Goal: Task Accomplishment & Management: Use online tool/utility

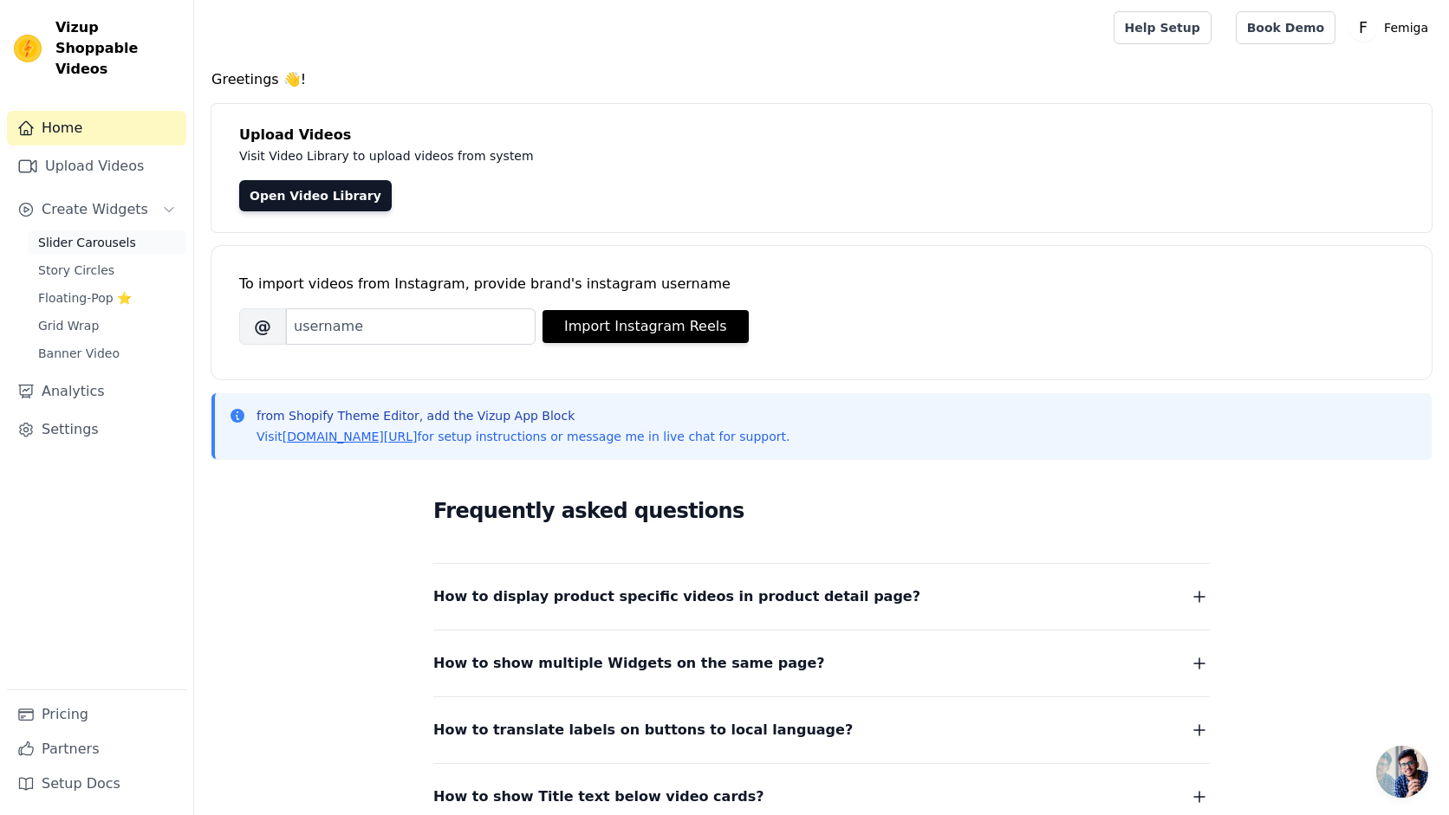
click at [114, 234] on span "Slider Carousels" at bounding box center [87, 242] width 98 height 17
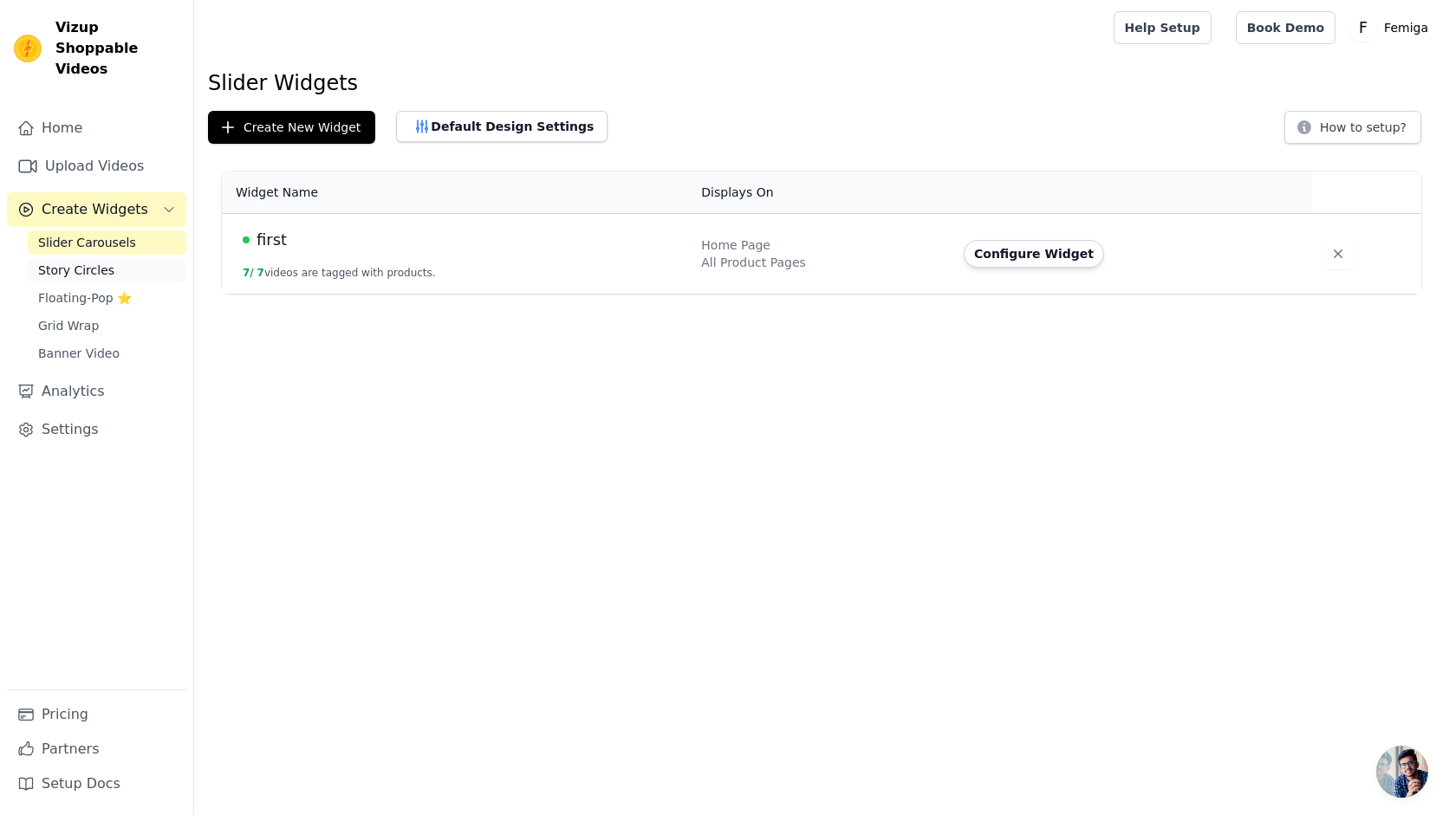
click at [93, 262] on span "Story Circles" at bounding box center [76, 270] width 76 height 17
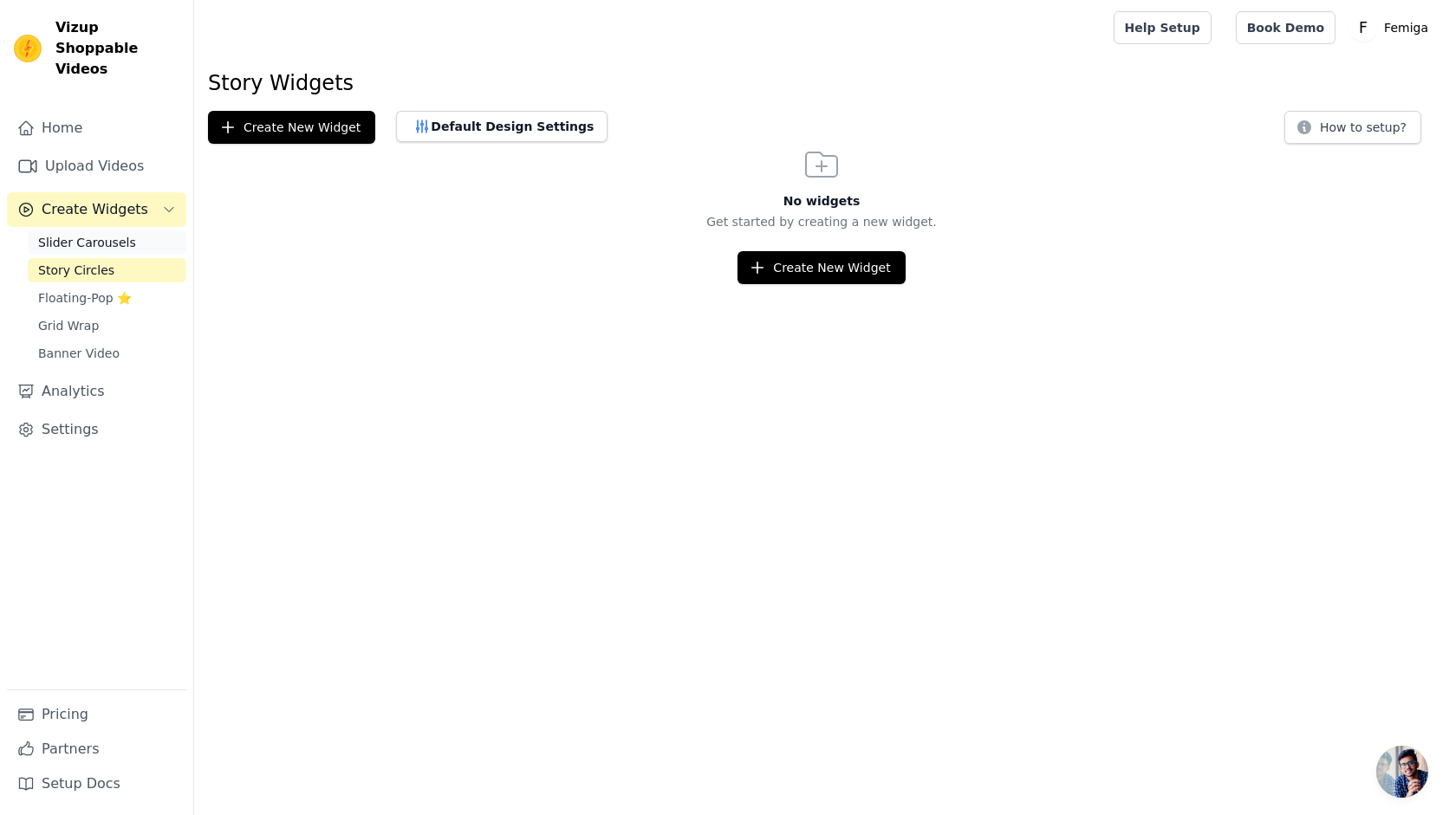
click at [143, 230] on link "Slider Carousels" at bounding box center [107, 242] width 159 height 24
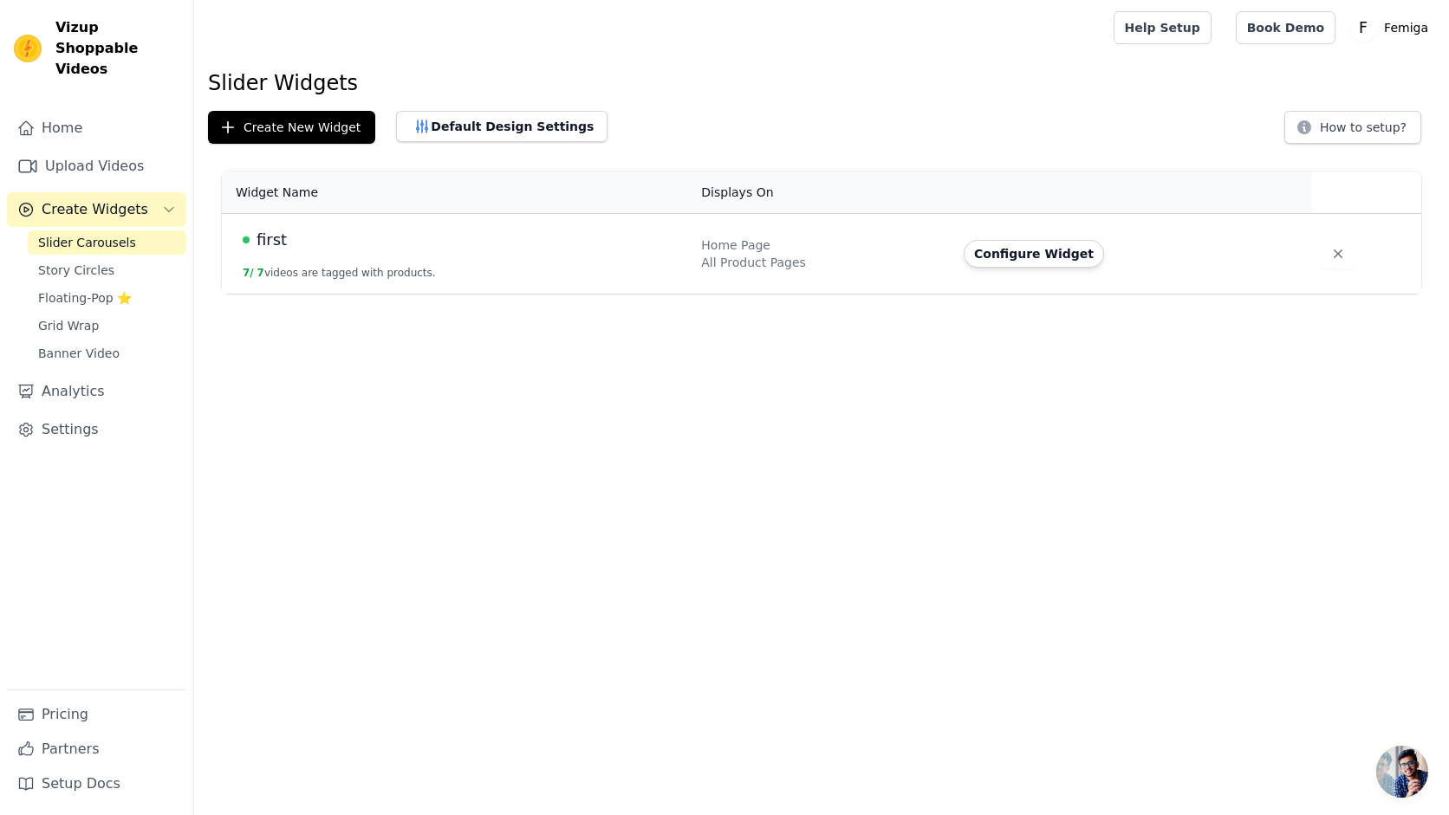
click at [387, 237] on div "first" at bounding box center [462, 240] width 438 height 24
click at [94, 262] on span "Story Circles" at bounding box center [76, 270] width 76 height 17
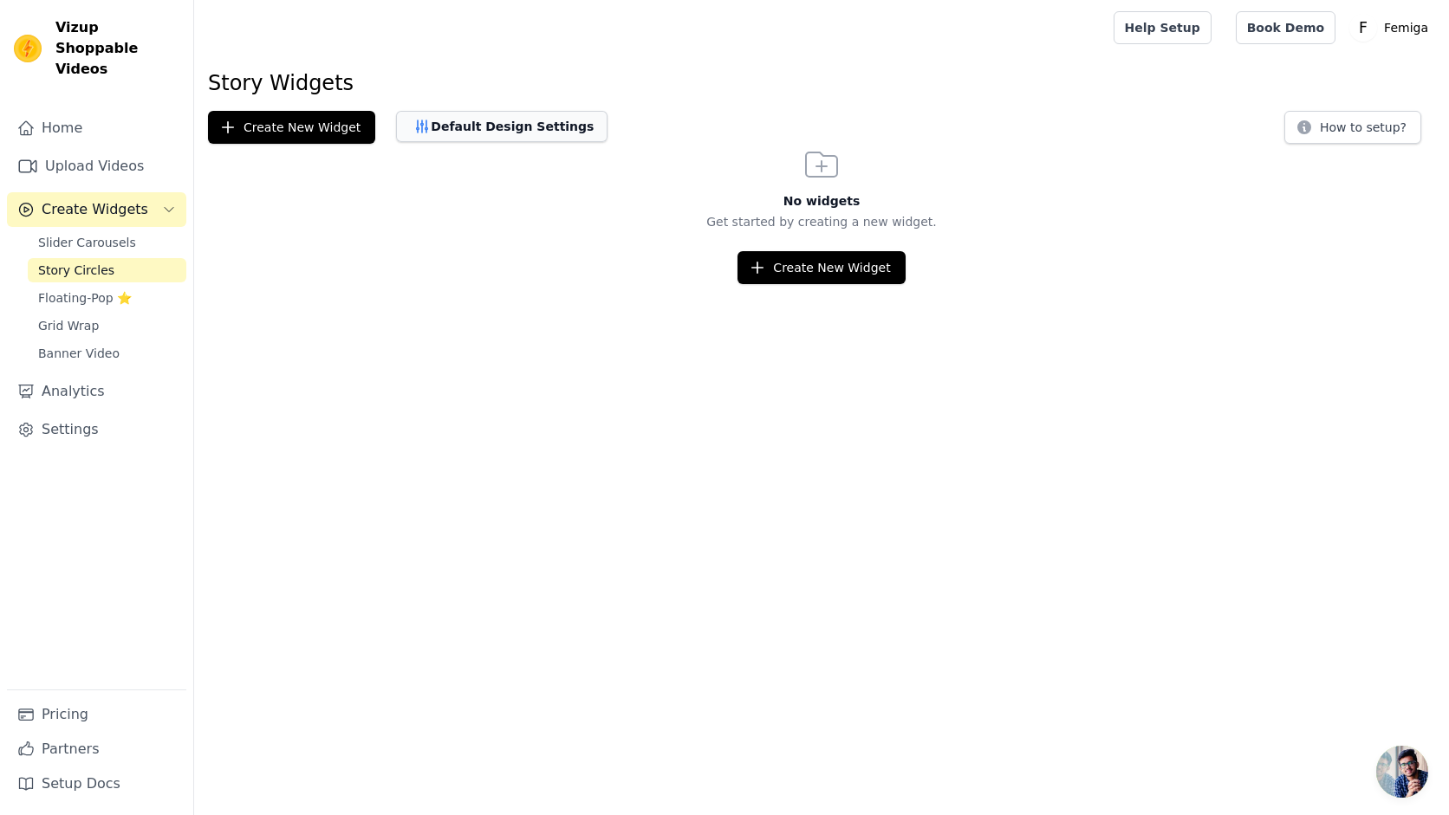
click at [540, 133] on button "Default Design Settings" at bounding box center [501, 126] width 211 height 31
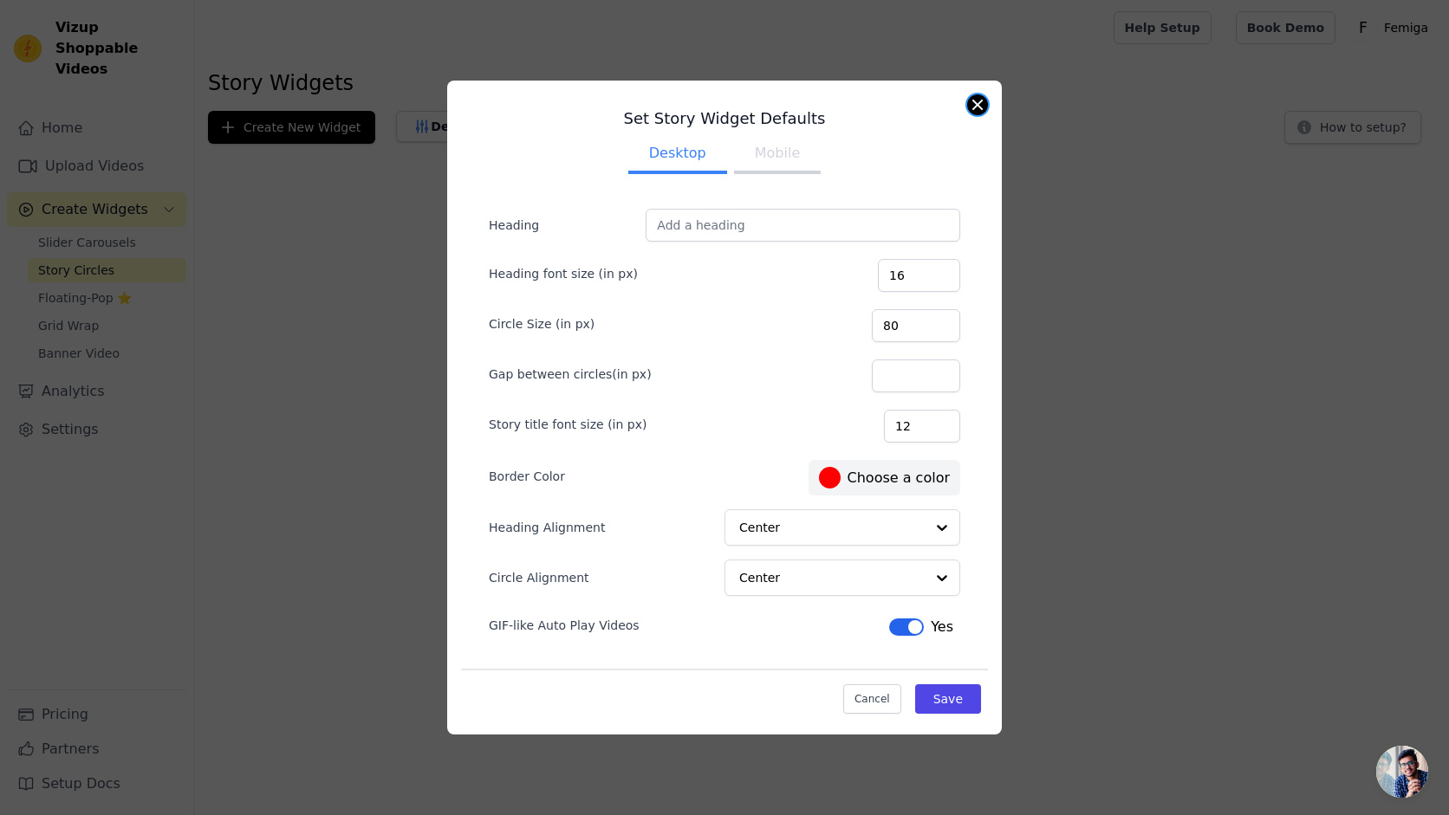
click at [975, 102] on button "Close modal" at bounding box center [977, 104] width 21 height 21
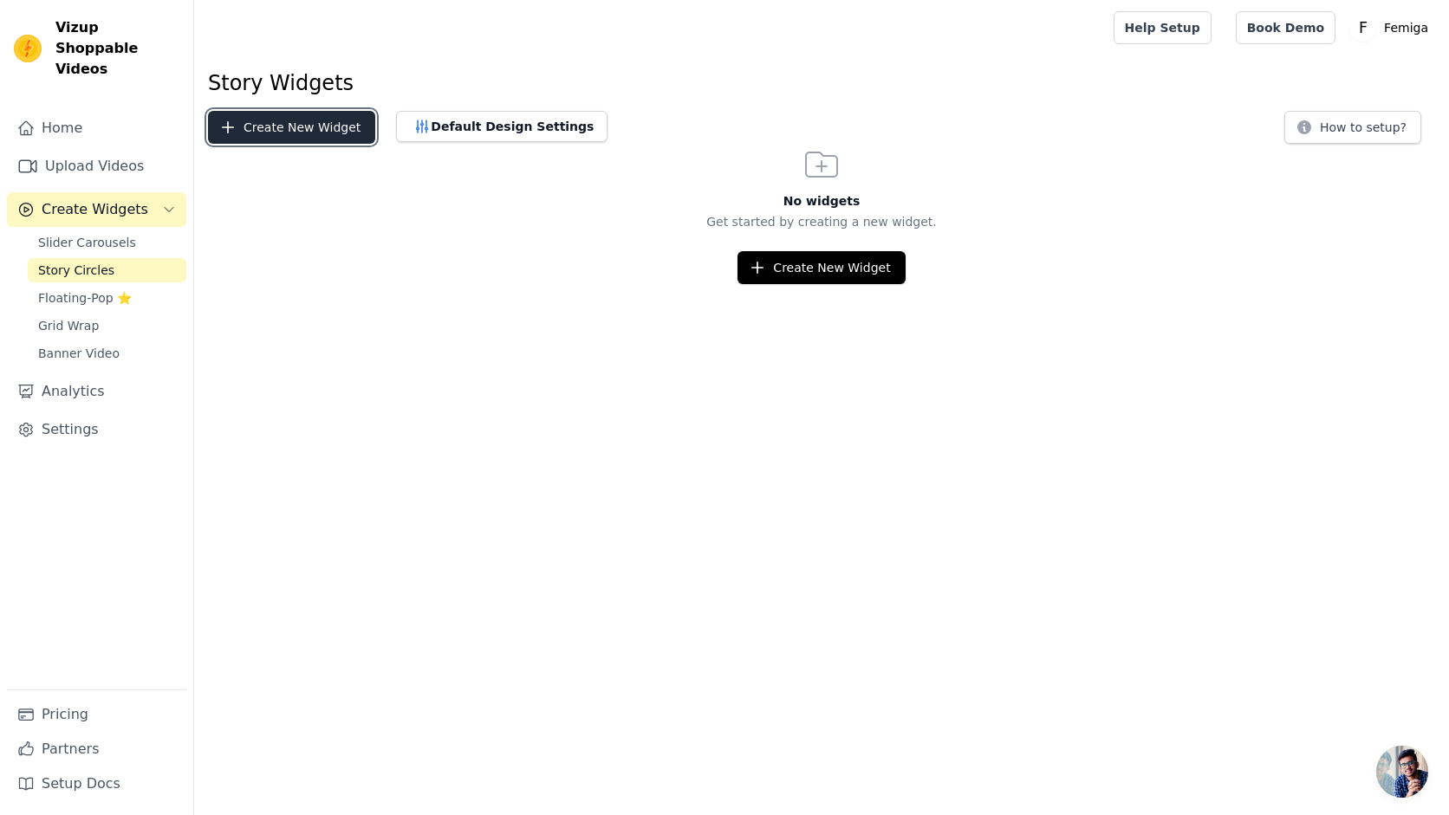
click at [250, 133] on button "Create New Widget" at bounding box center [291, 127] width 167 height 33
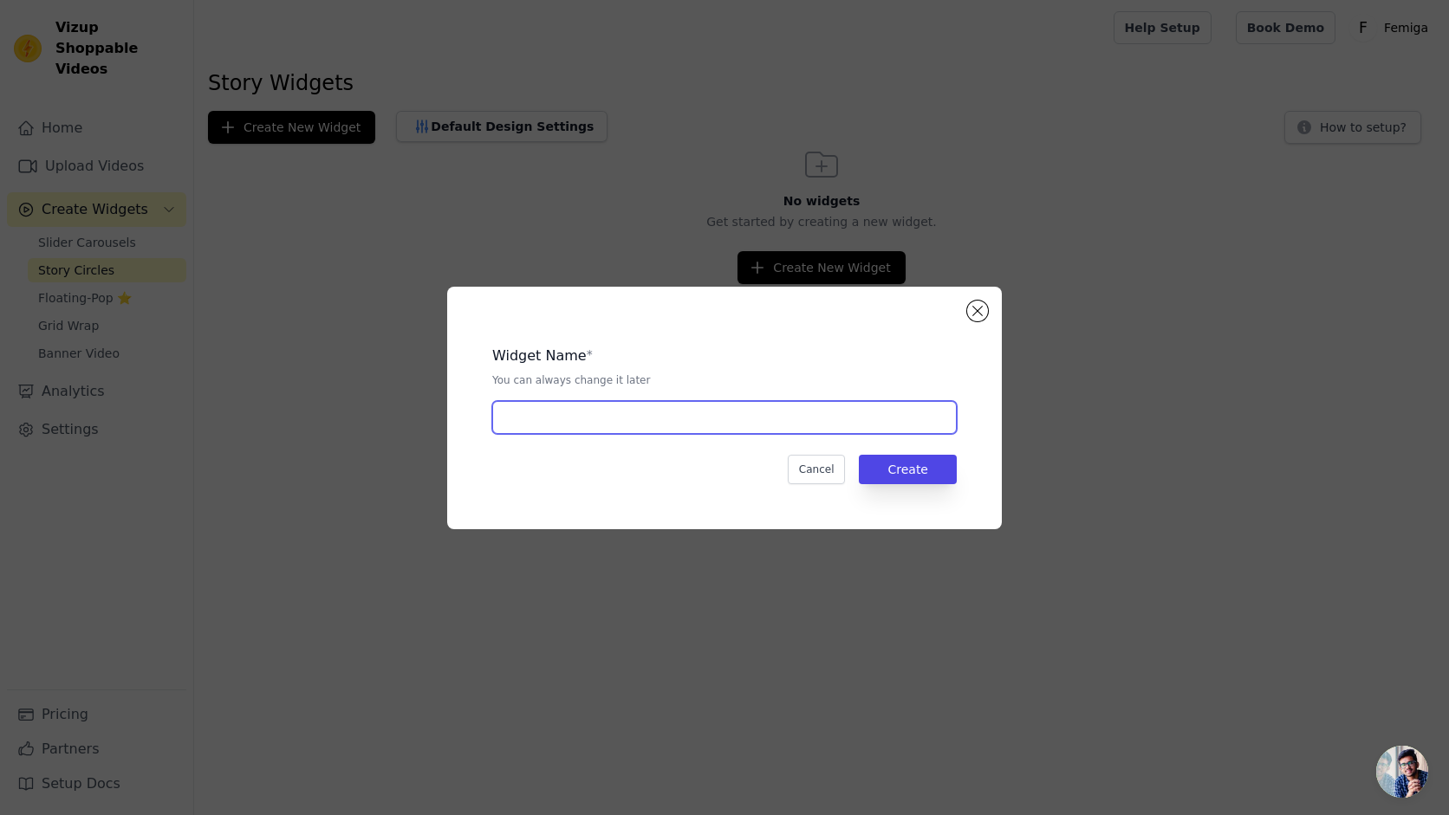
click at [637, 418] on input "text" at bounding box center [724, 417] width 464 height 33
type input "Story"
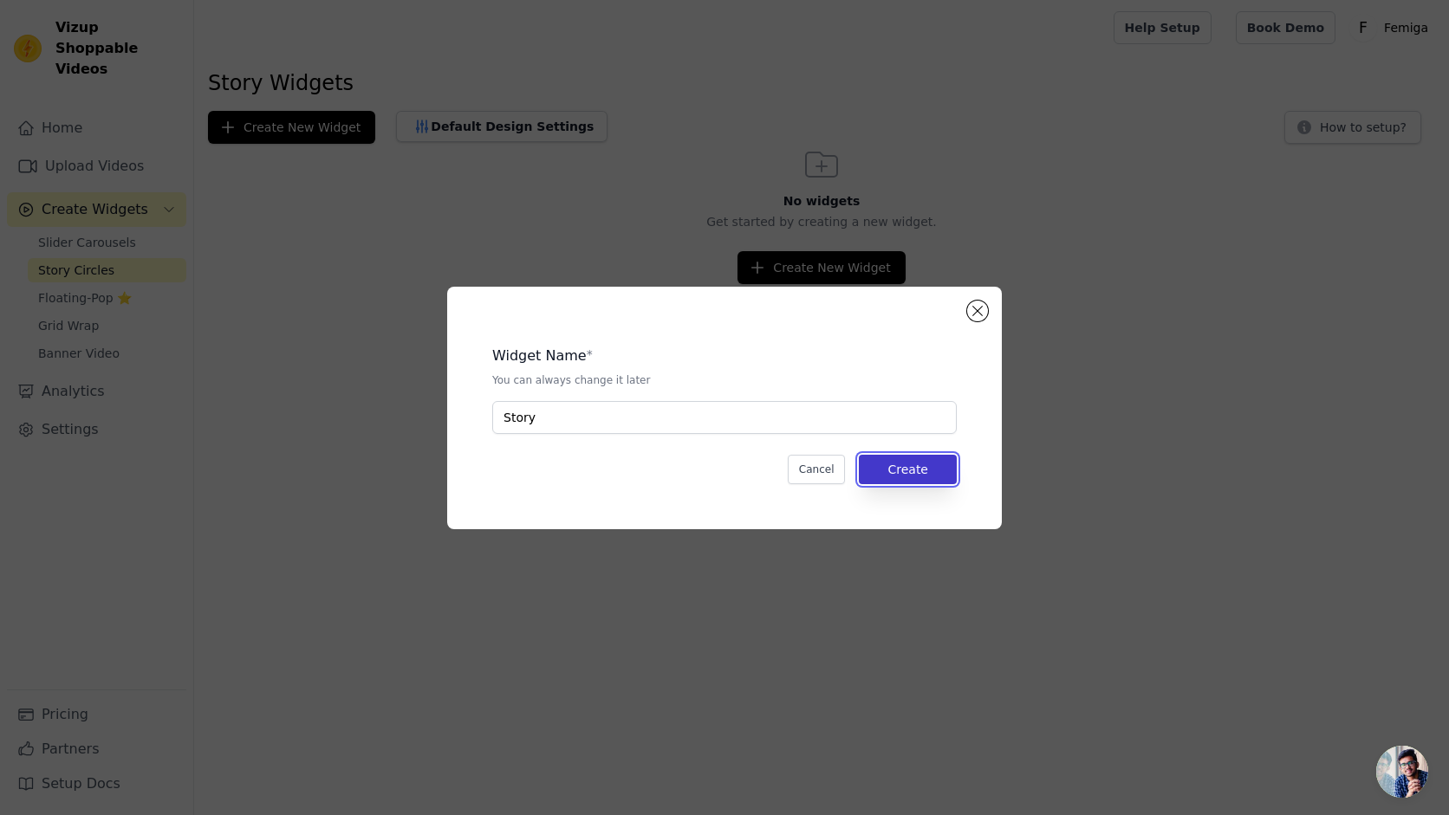
click at [911, 472] on button "Create" at bounding box center [908, 469] width 98 height 29
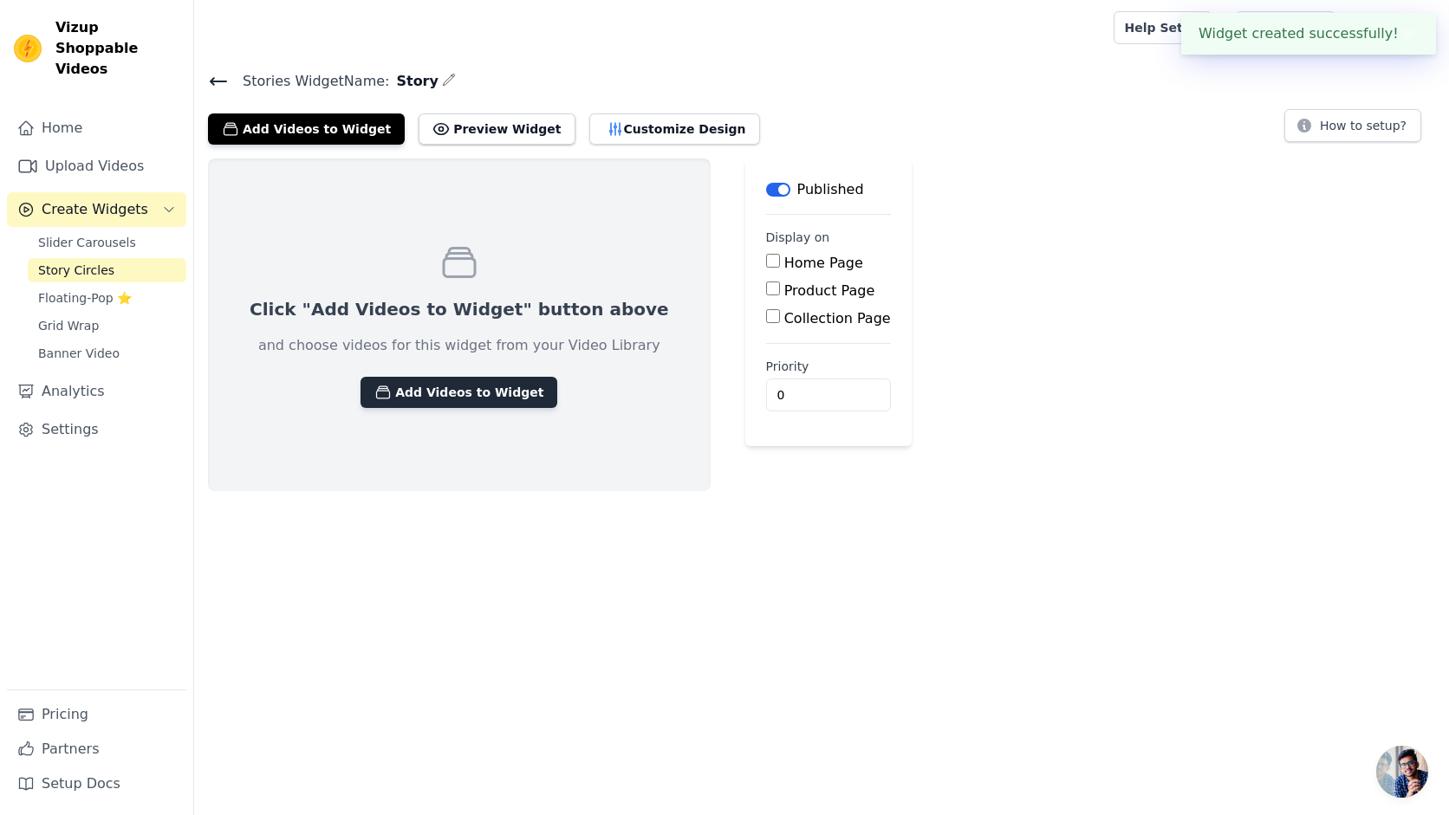
click at [418, 392] on button "Add Videos to Widget" at bounding box center [458, 392] width 197 height 31
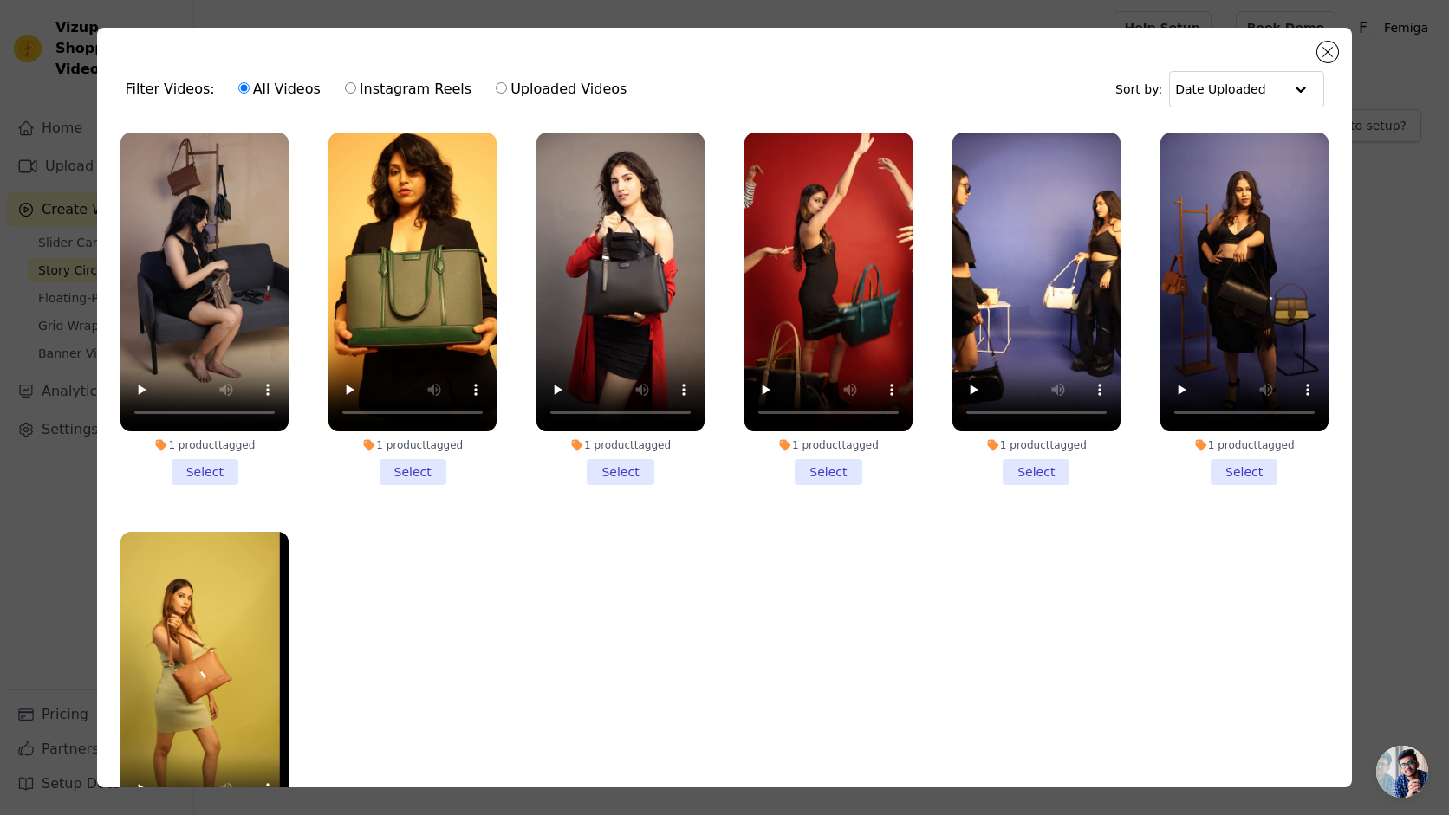
click at [205, 471] on li "1 product tagged Select" at bounding box center [204, 309] width 168 height 353
click at [0, 0] on input "1 product tagged Select" at bounding box center [0, 0] width 0 height 0
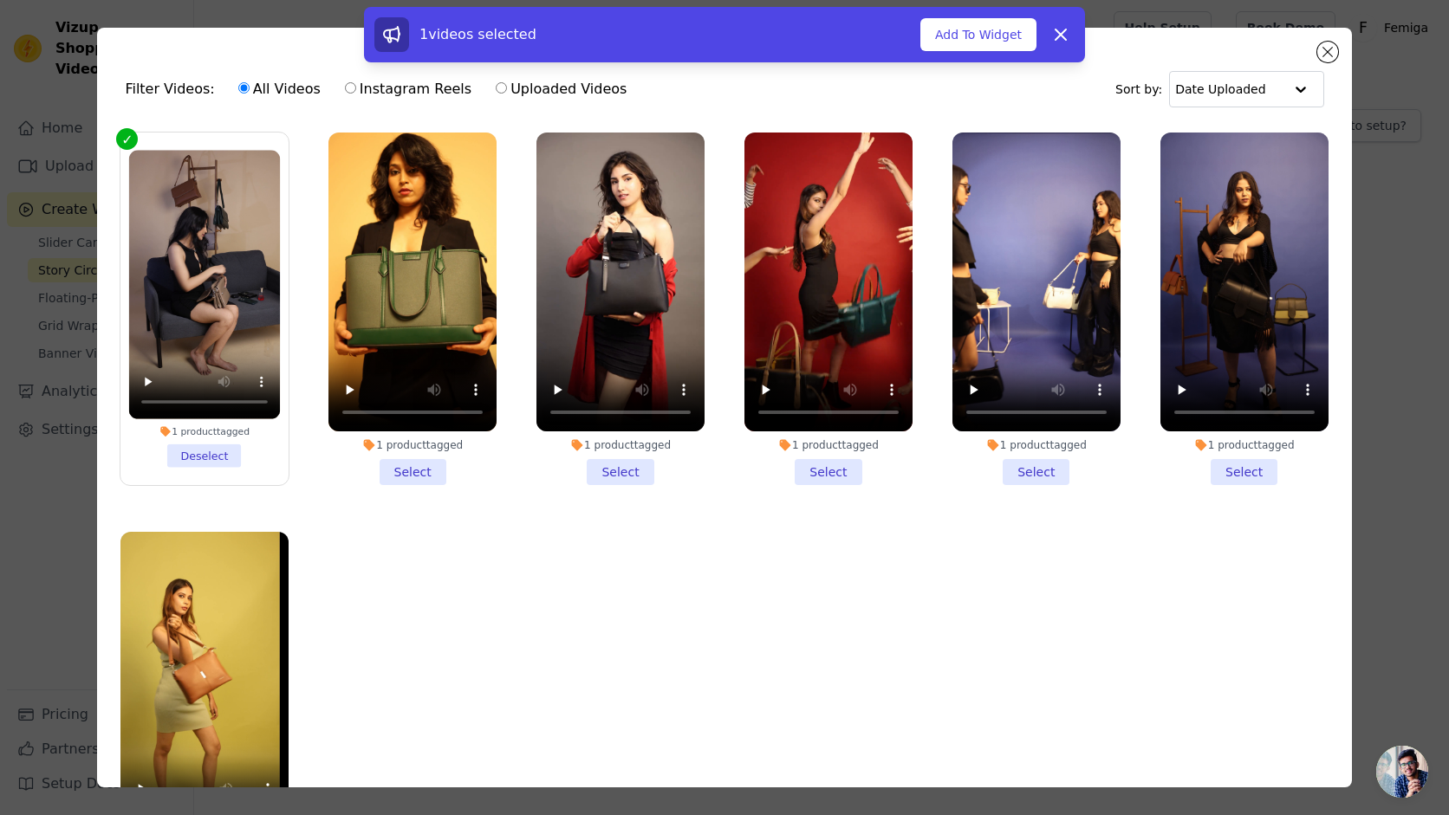
click at [397, 470] on li "1 product tagged Select" at bounding box center [412, 309] width 168 height 353
click at [0, 0] on input "1 product tagged Select" at bounding box center [0, 0] width 0 height 0
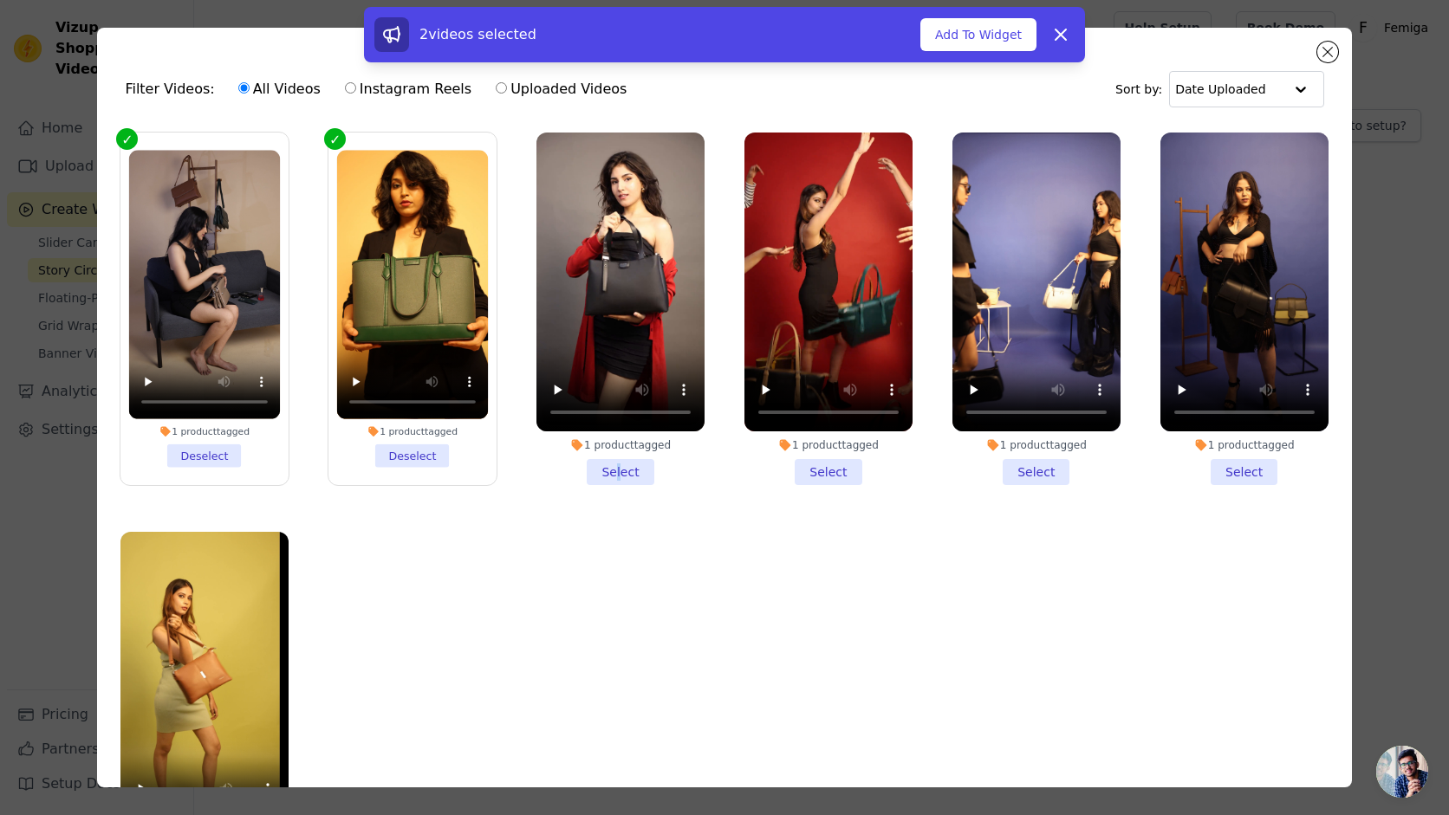
click at [619, 471] on li "1 product tagged Select" at bounding box center [620, 309] width 168 height 353
click at [607, 470] on li "1 product tagged Select" at bounding box center [620, 309] width 168 height 353
click at [0, 0] on input "1 product tagged Select" at bounding box center [0, 0] width 0 height 0
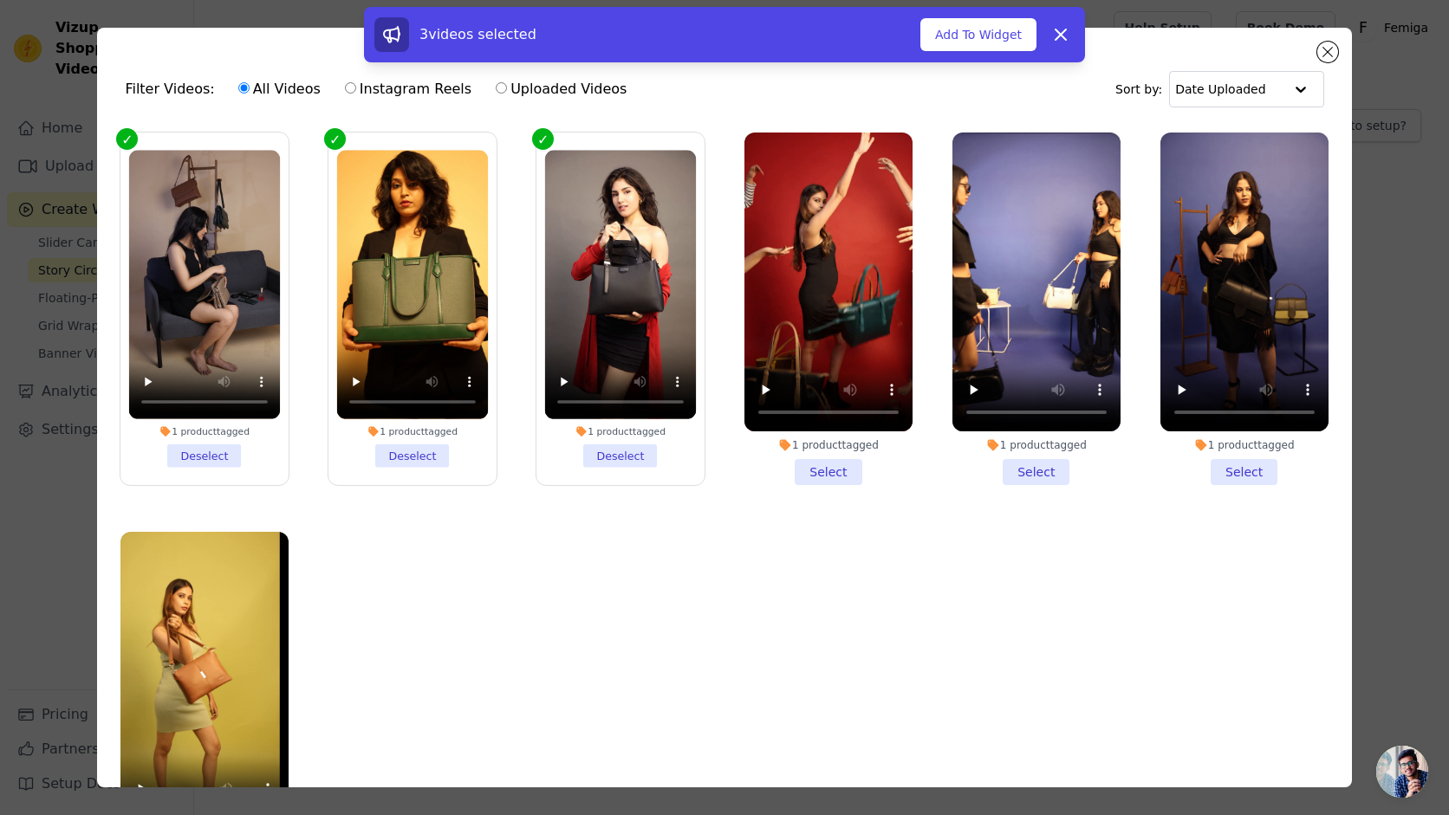
click at [827, 479] on li "1 product tagged Select" at bounding box center [828, 309] width 168 height 353
click at [0, 0] on input "1 product tagged Select" at bounding box center [0, 0] width 0 height 0
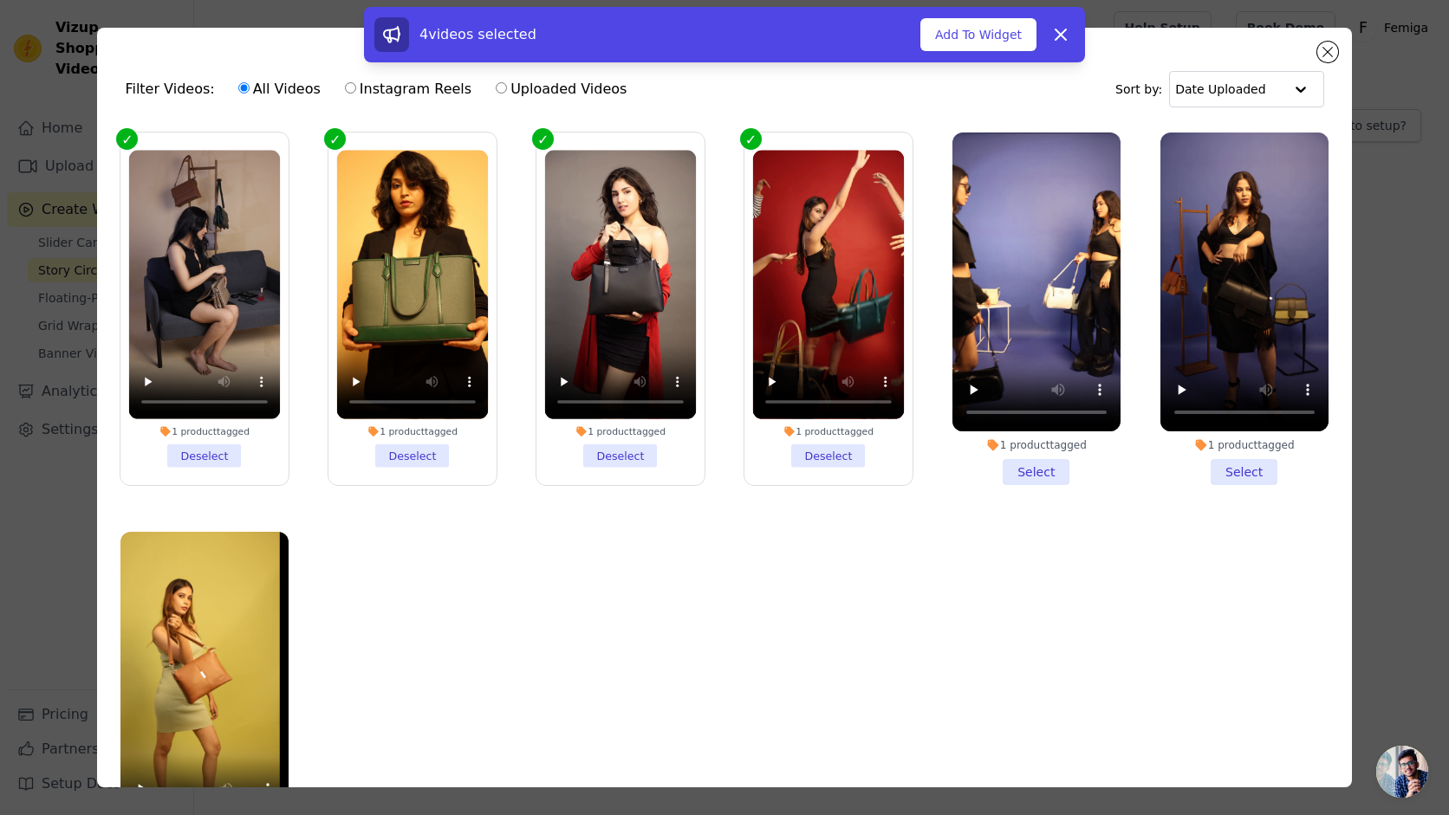
click at [1040, 470] on li "1 product tagged Select" at bounding box center [1036, 309] width 168 height 353
click at [0, 0] on input "1 product tagged Select" at bounding box center [0, 0] width 0 height 0
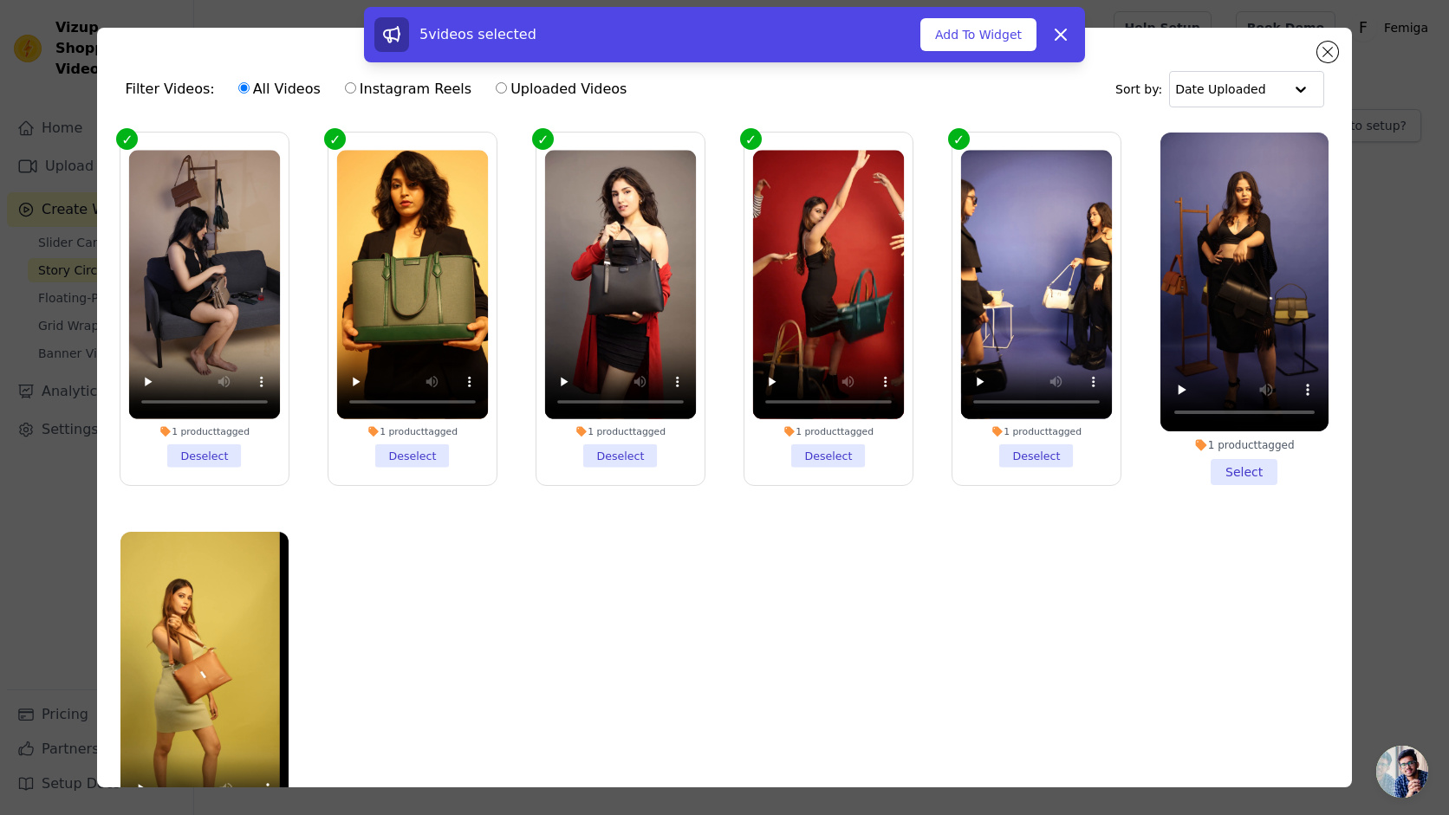
click at [1234, 473] on li "1 product tagged Select" at bounding box center [1244, 309] width 168 height 353
click at [0, 0] on input "1 product tagged Select" at bounding box center [0, 0] width 0 height 0
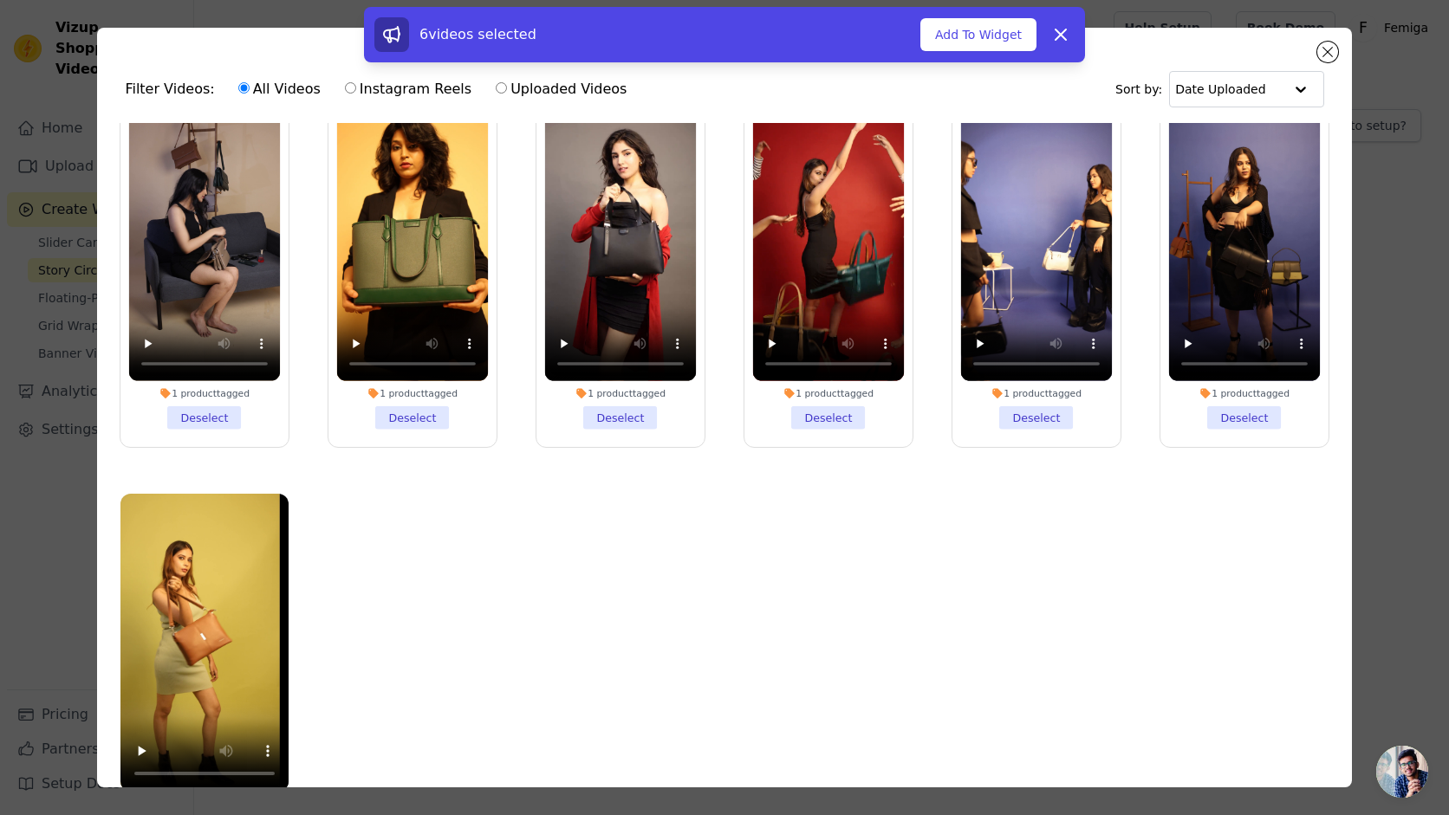
scroll to position [151, 0]
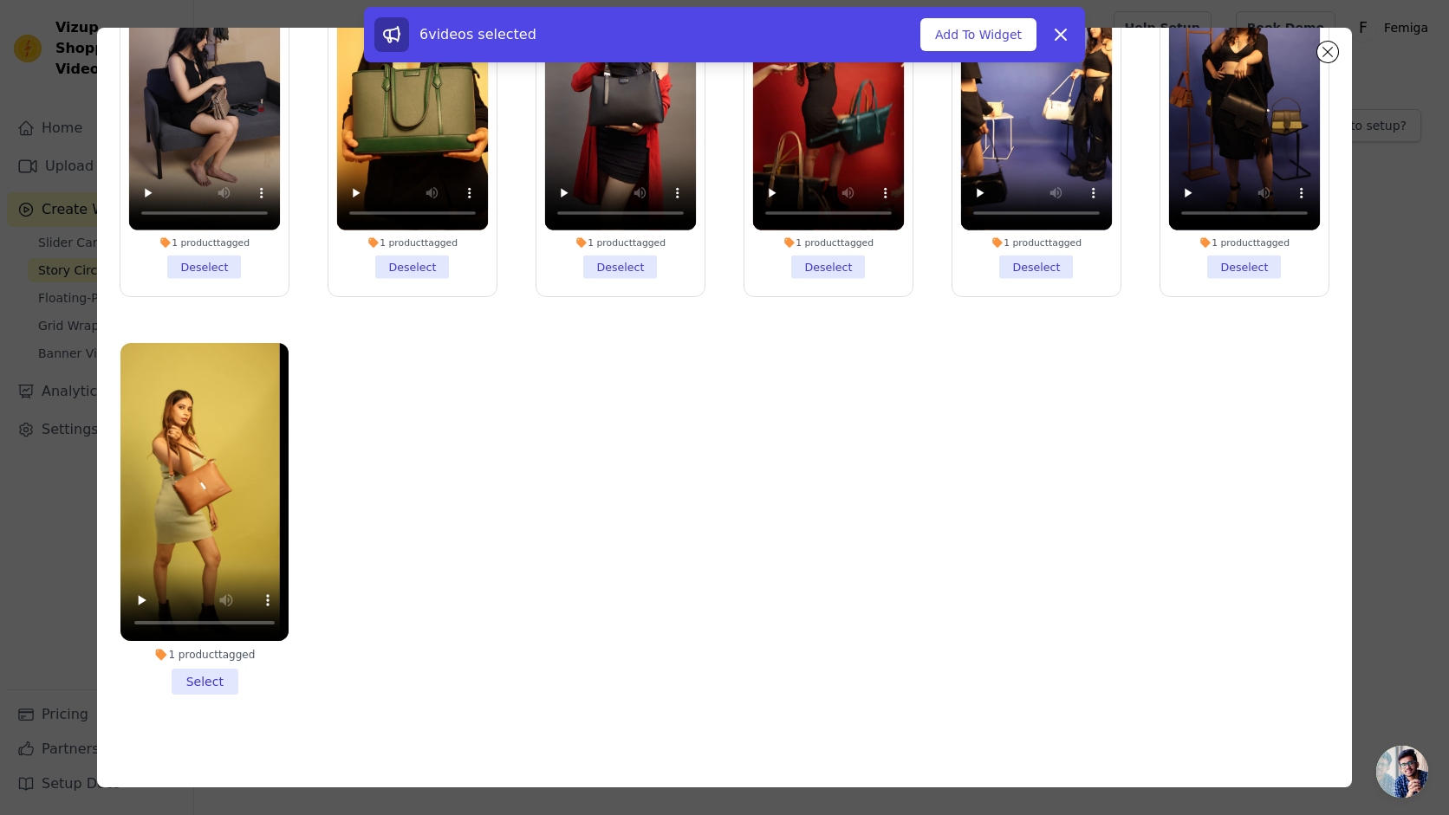
click at [215, 678] on li "1 product tagged Select" at bounding box center [204, 519] width 168 height 353
click at [0, 0] on input "1 product tagged Select" at bounding box center [0, 0] width 0 height 0
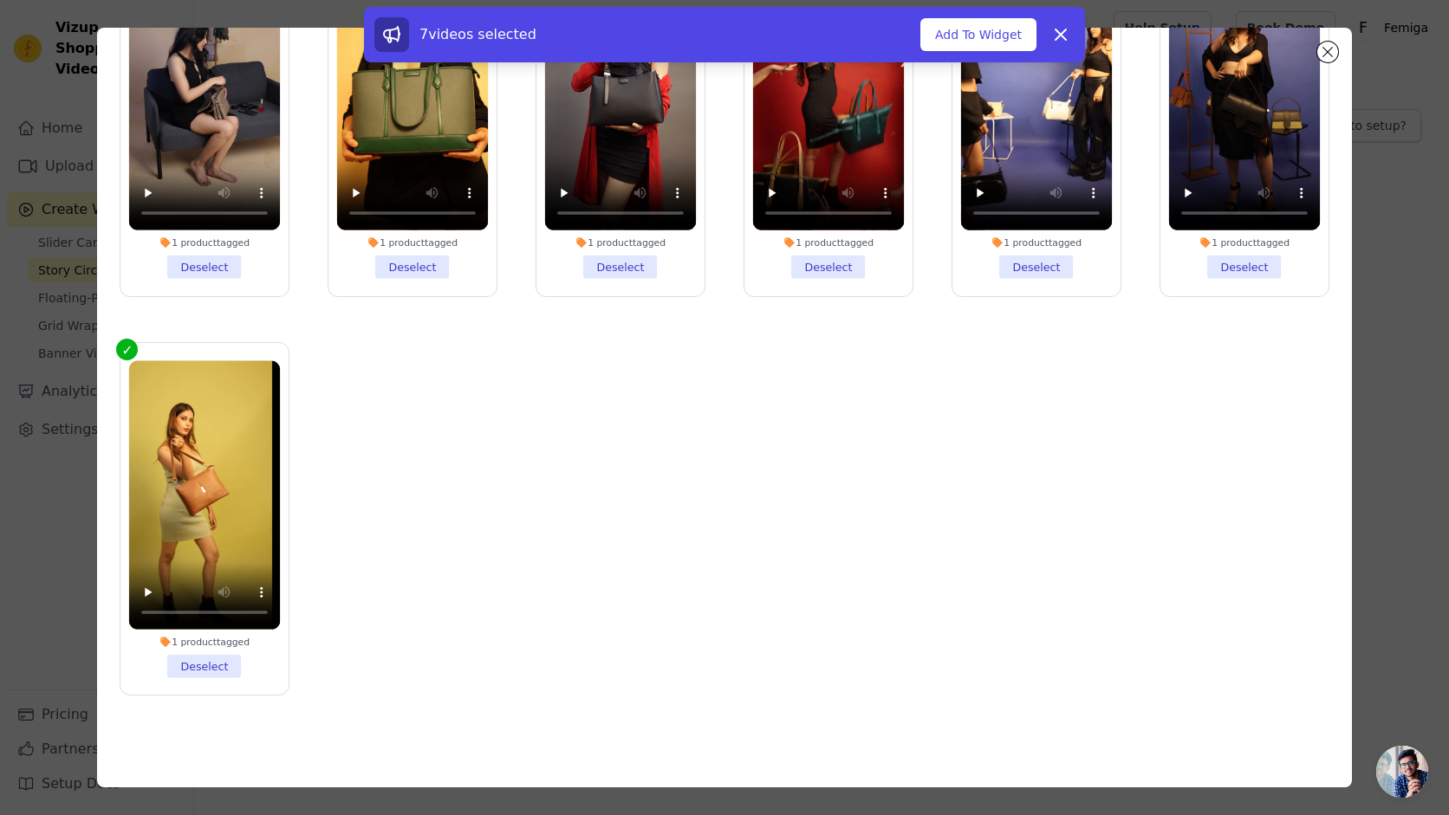
scroll to position [0, 0]
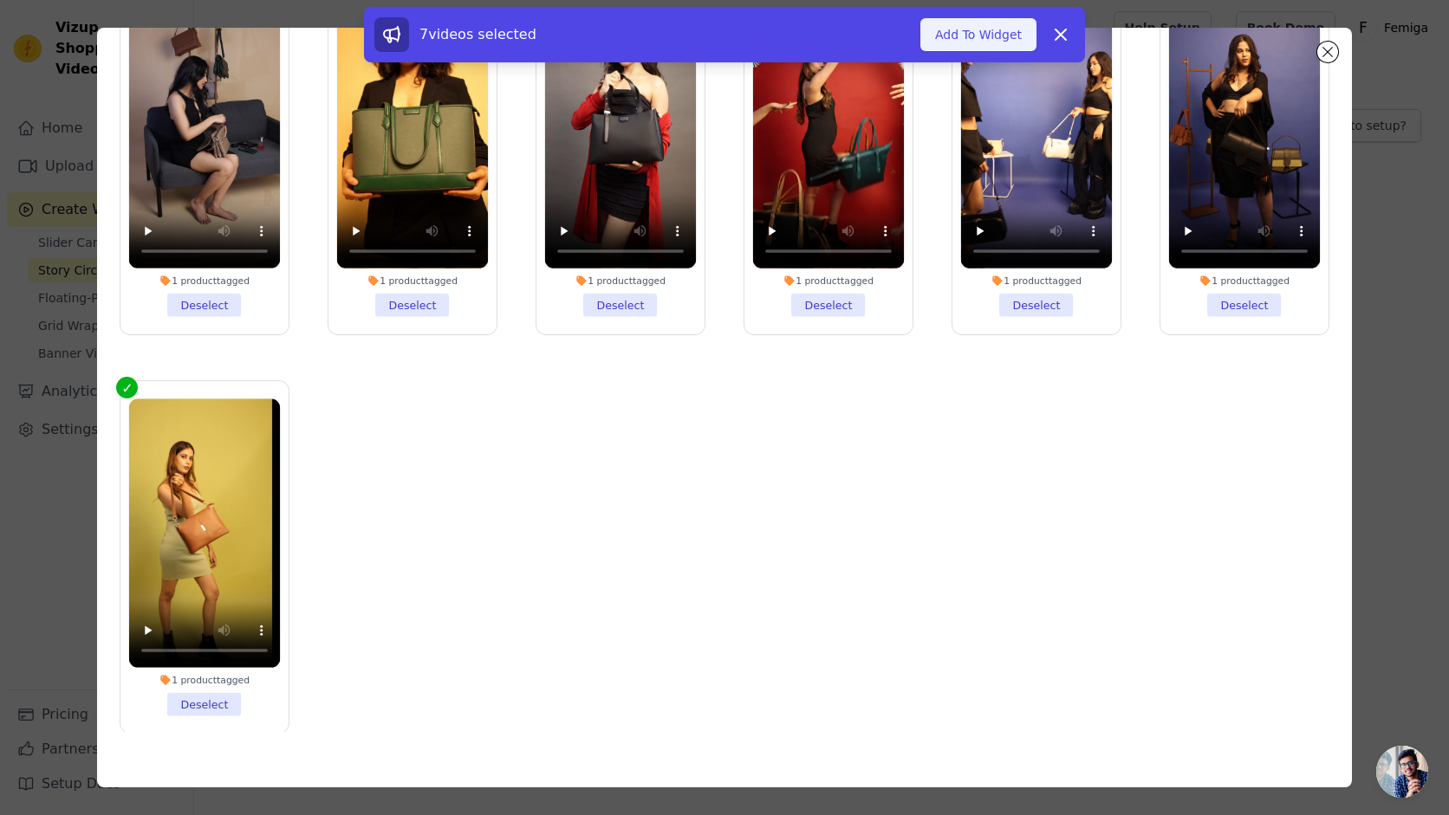
click at [986, 34] on button "Add To Widget" at bounding box center [978, 34] width 116 height 33
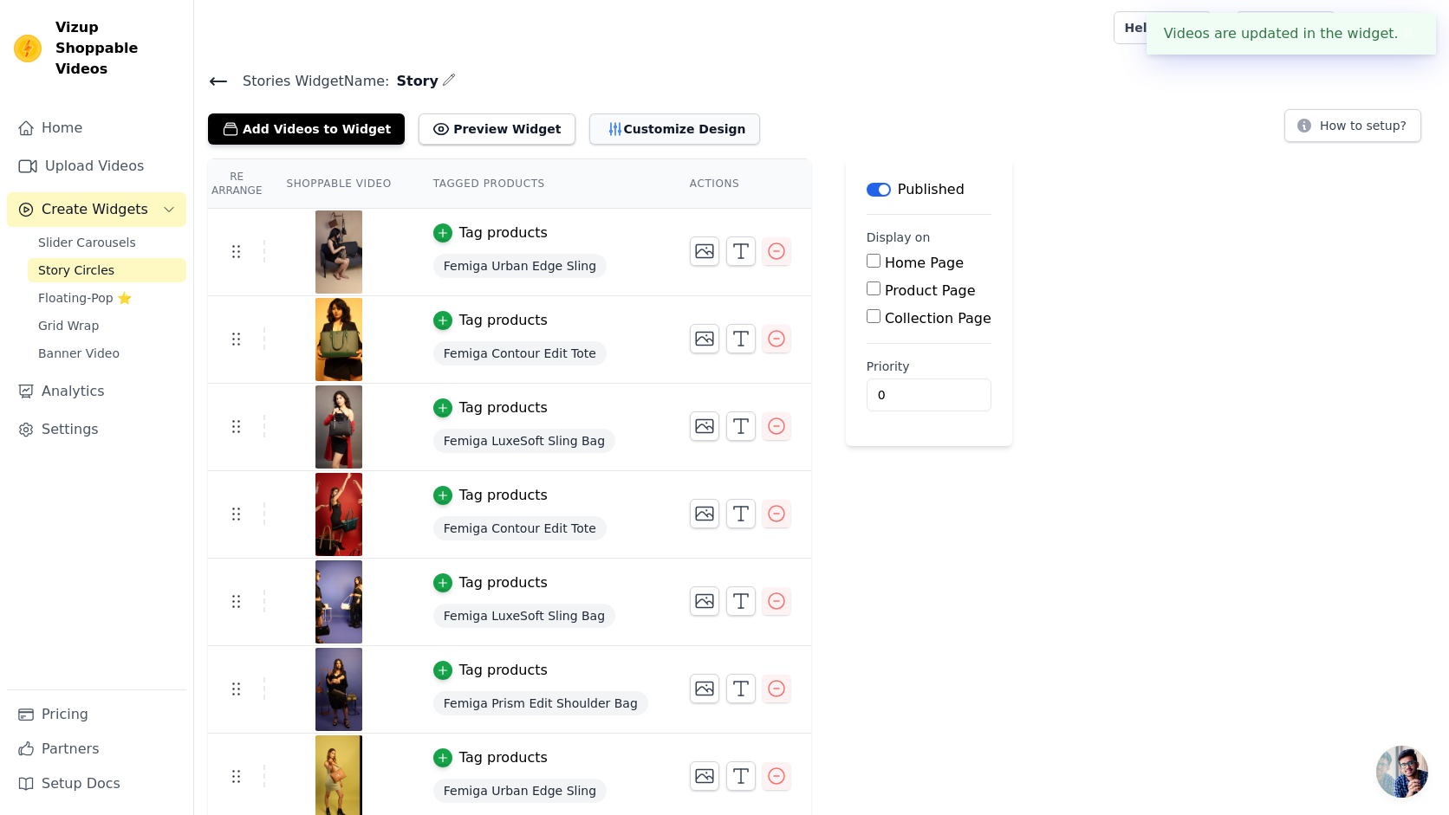
click at [673, 129] on button "Customize Design" at bounding box center [674, 129] width 171 height 31
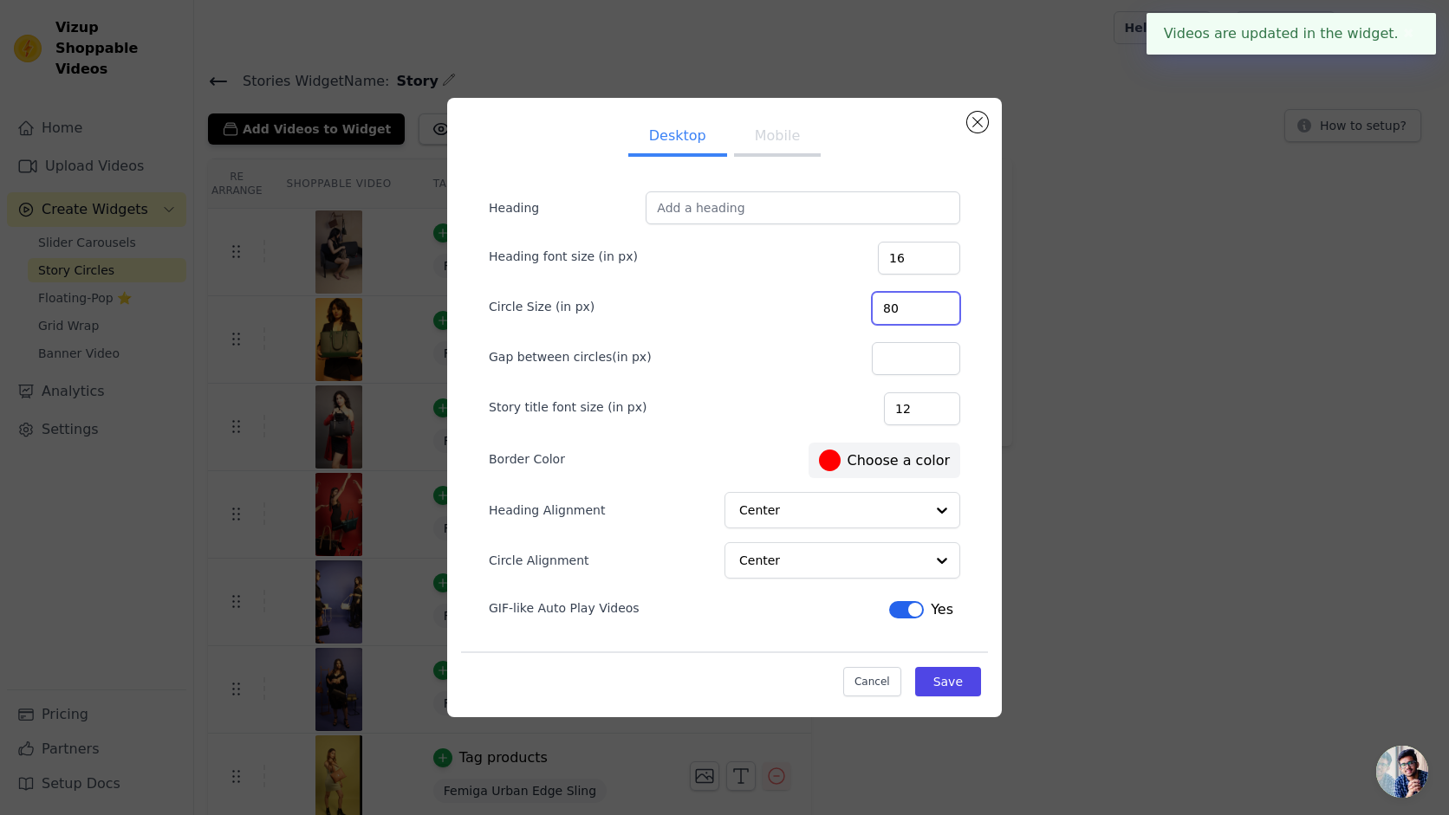
click at [928, 309] on input "80" at bounding box center [916, 308] width 88 height 33
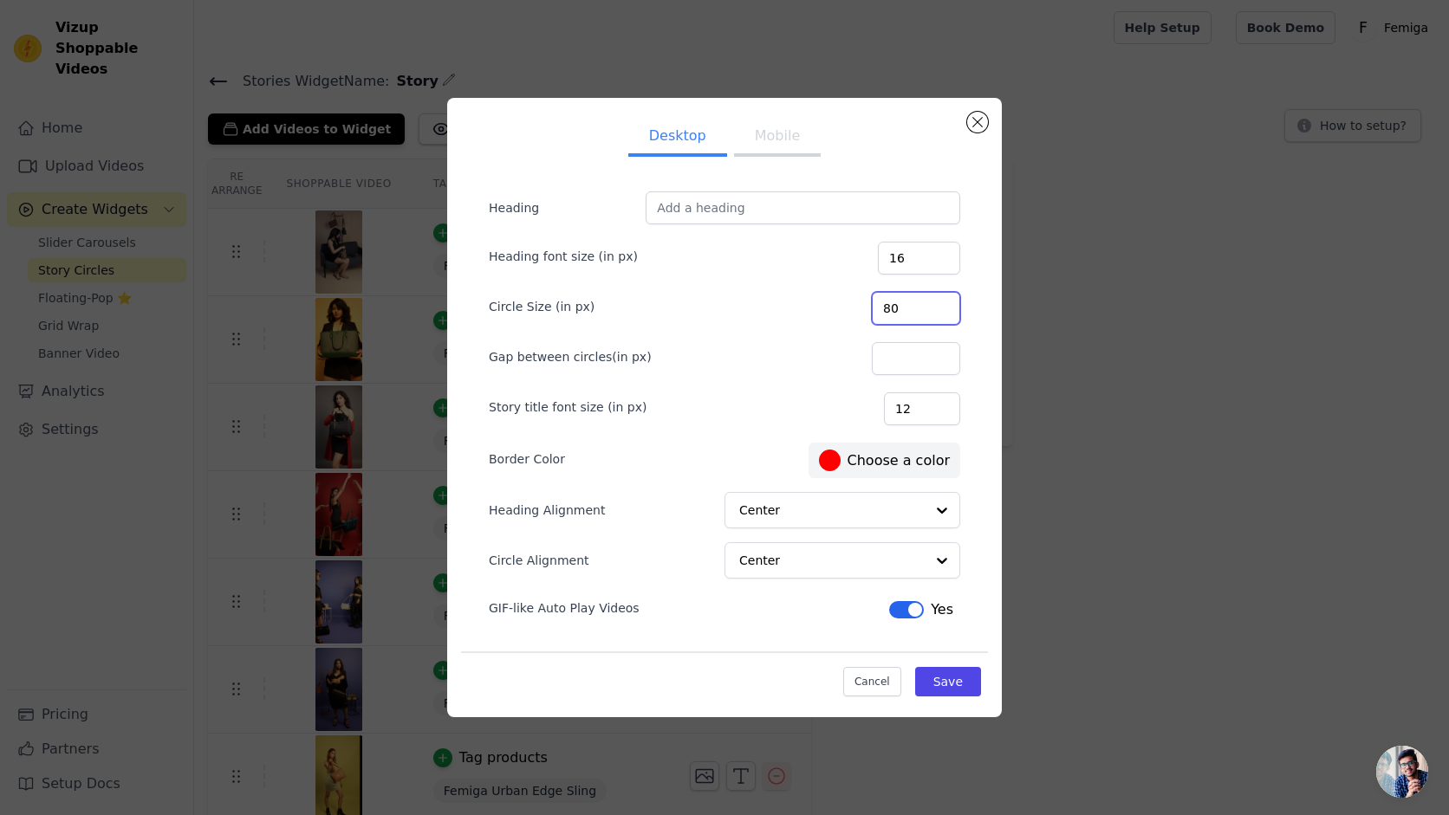
type input "100"
click at [940, 305] on input "100" at bounding box center [916, 308] width 88 height 33
click at [797, 550] on input "Circle Alignment" at bounding box center [832, 560] width 184 height 35
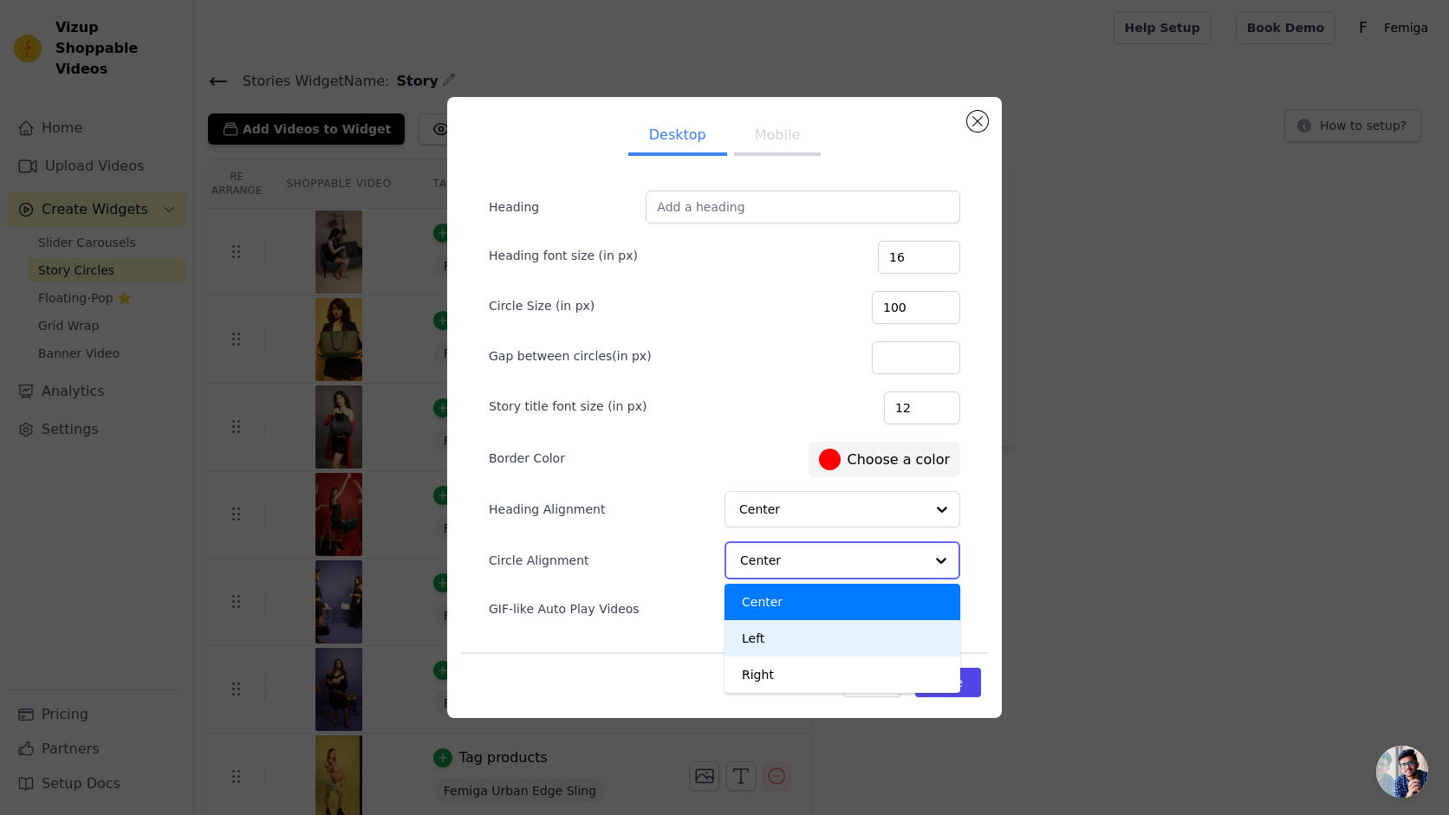
click at [793, 640] on div "Left" at bounding box center [842, 638] width 236 height 36
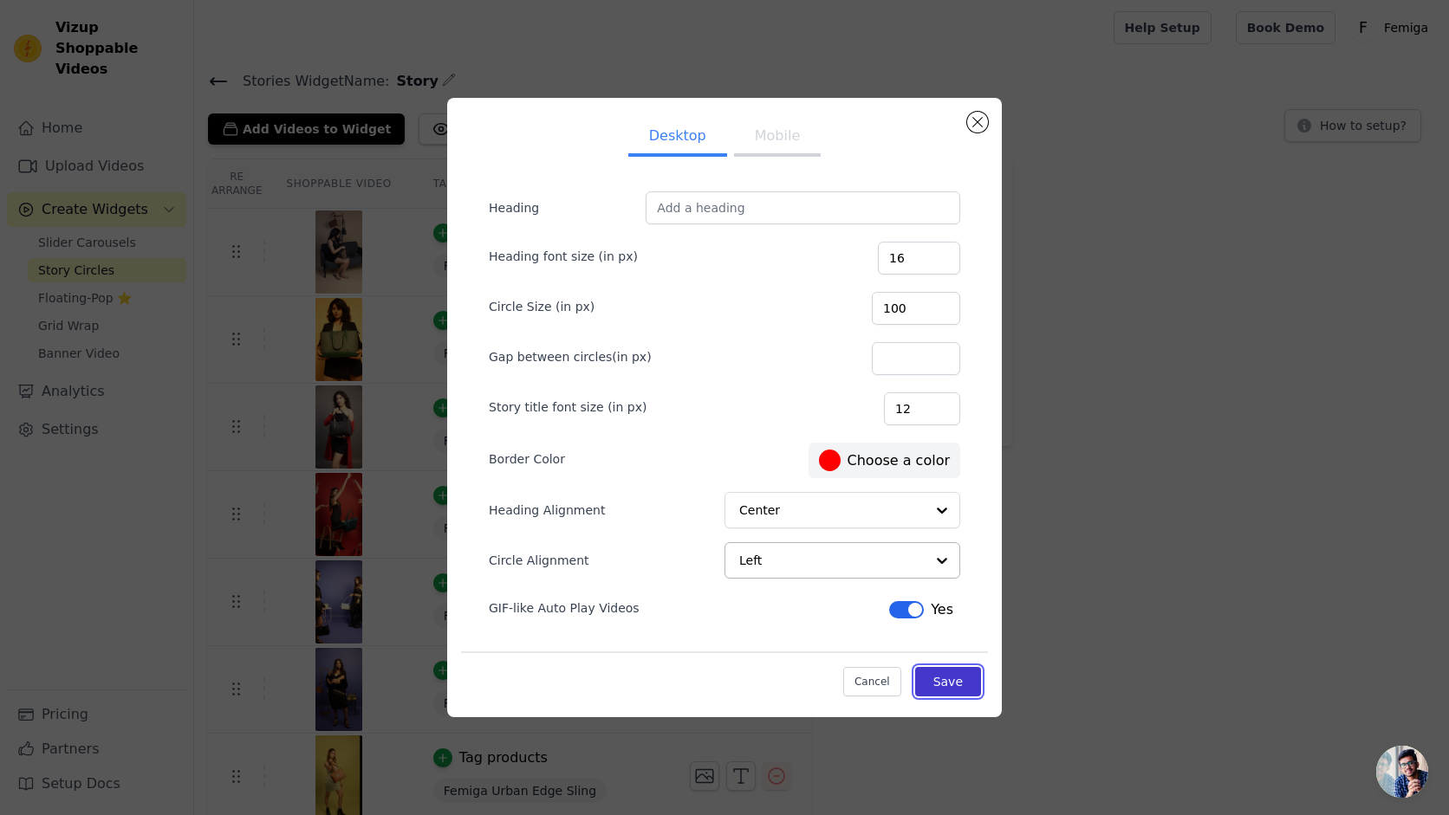
click at [944, 682] on button "Save" at bounding box center [948, 681] width 66 height 29
